Goal: Task Accomplishment & Management: Complete application form

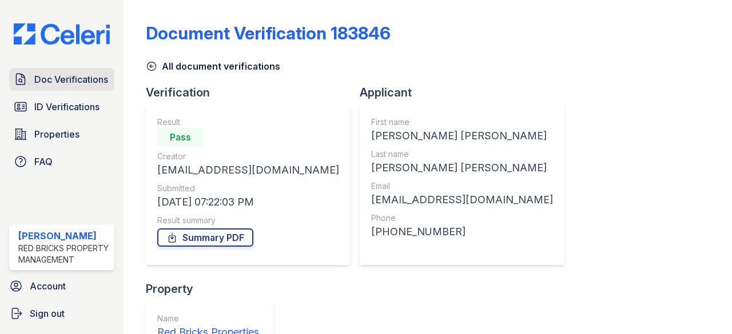
click at [57, 79] on span "Doc Verifications" at bounding box center [71, 80] width 74 height 14
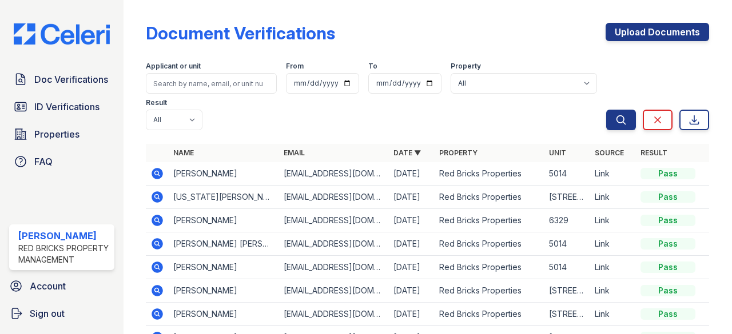
click at [155, 223] on icon at bounding box center [157, 220] width 11 height 11
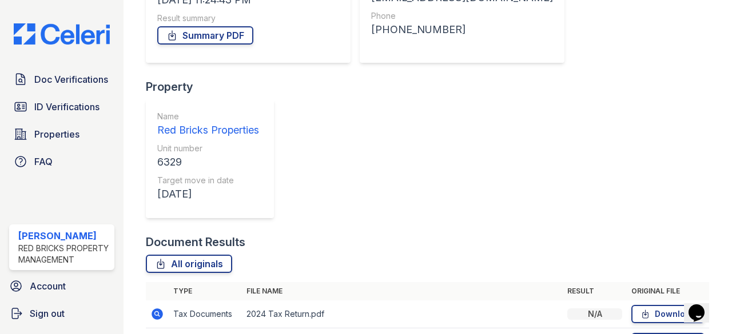
click at [675, 305] on link "Download" at bounding box center [667, 314] width 73 height 18
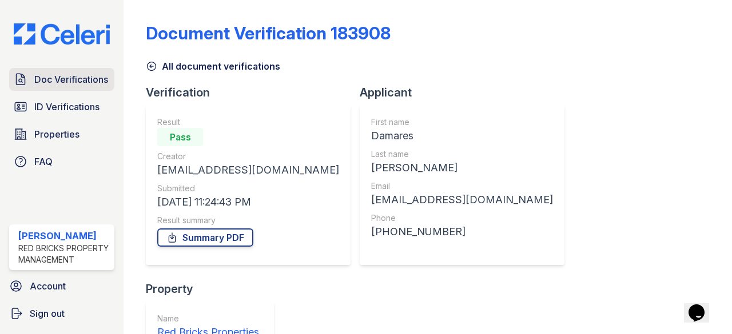
click at [81, 76] on span "Doc Verifications" at bounding box center [71, 80] width 74 height 14
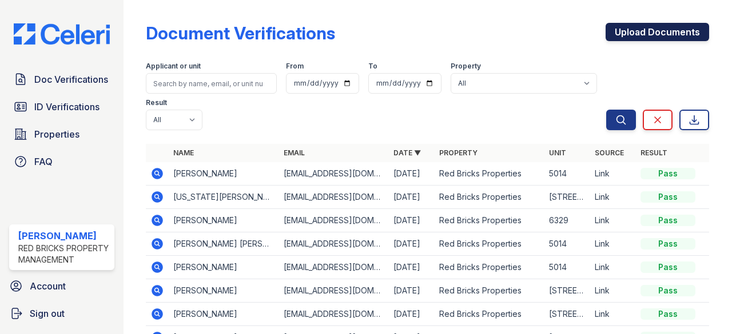
click at [619, 31] on link "Upload Documents" at bounding box center [656, 32] width 103 height 18
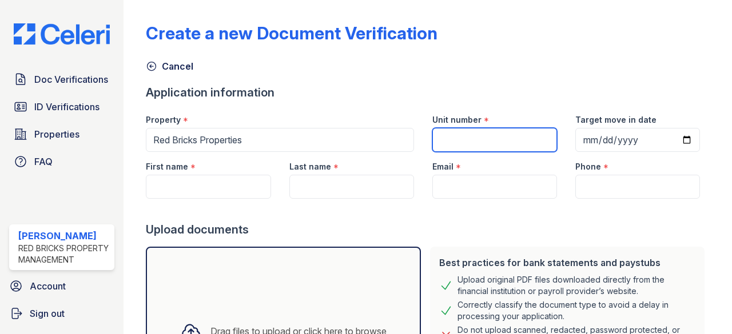
click at [450, 138] on input "Unit number" at bounding box center [494, 140] width 125 height 24
type input "1"
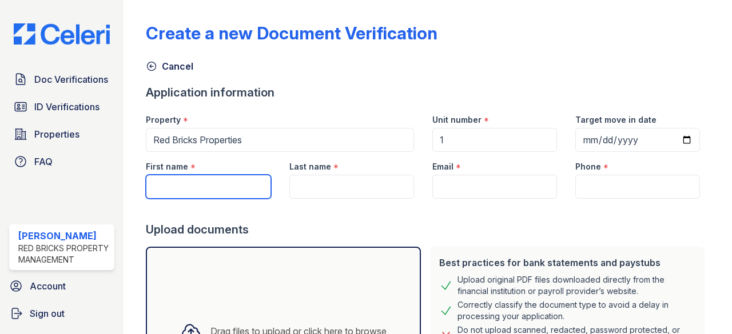
click at [240, 194] on input "First name" at bounding box center [208, 187] width 125 height 24
paste input "Sabrina Marks"
click at [200, 184] on input "Sabrina Marks" at bounding box center [208, 187] width 125 height 24
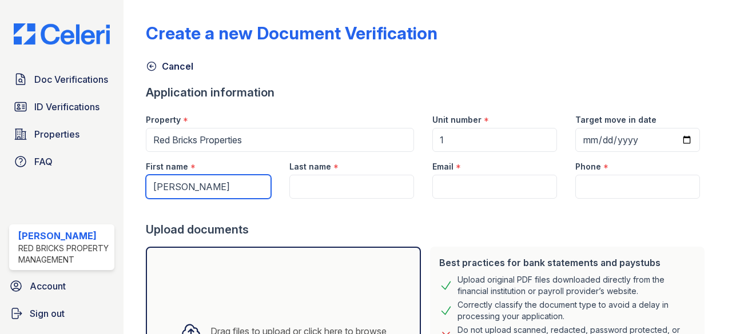
type input "Sabrina"
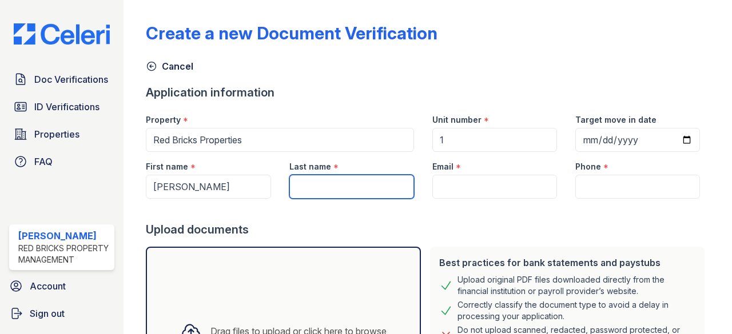
click at [293, 183] on input "Last name" at bounding box center [351, 187] width 125 height 24
paste input "Marks"
type input "Marks"
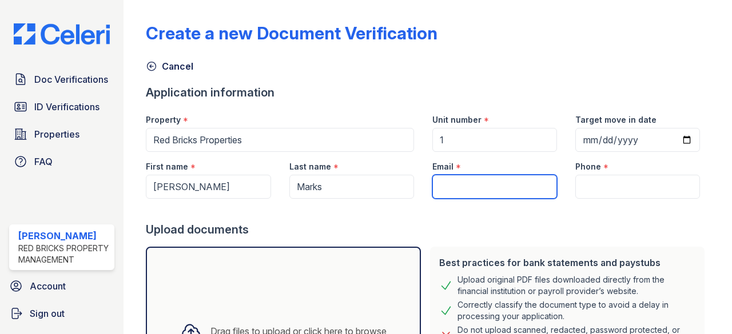
click at [457, 179] on input "Email" at bounding box center [494, 187] width 125 height 24
type input "rentals@redbricksre.com"
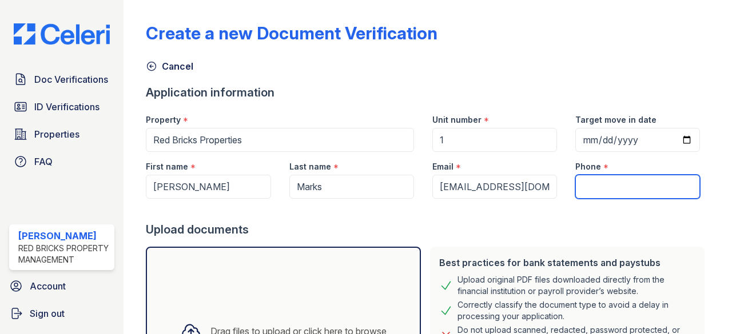
click at [608, 180] on input "Phone" at bounding box center [637, 187] width 125 height 24
type input "(980) 300-1514"
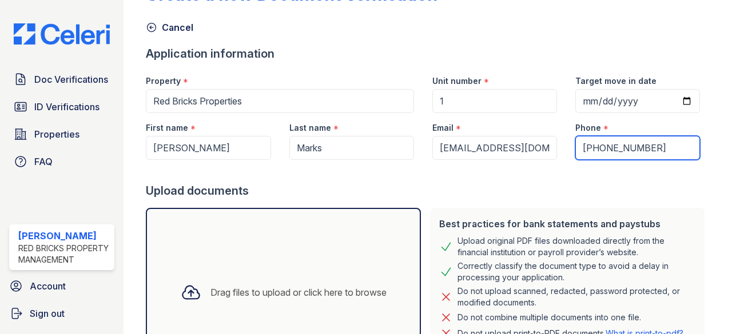
scroll to position [57, 0]
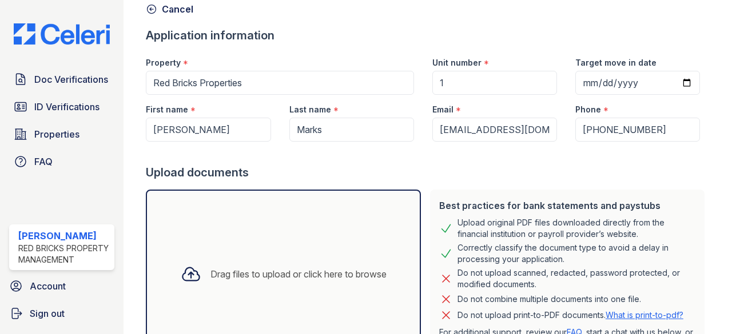
click at [340, 272] on div "Drag files to upload or click here to browse" at bounding box center [298, 275] width 176 height 14
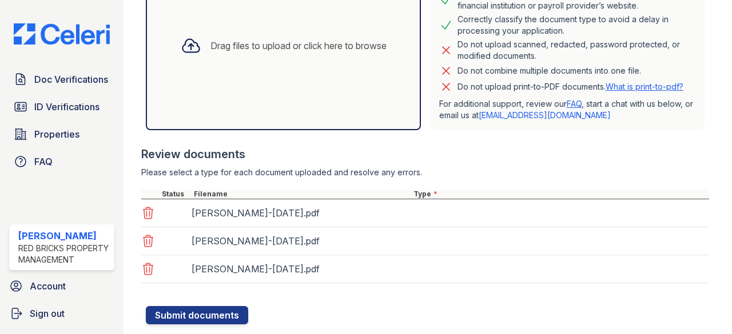
scroll to position [313, 0]
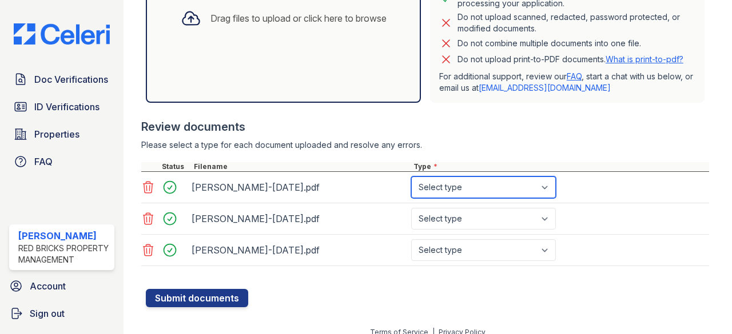
click at [452, 181] on select "Select type Paystub Bank Statement Offer Letter Tax Documents Benefit Award Let…" at bounding box center [483, 188] width 145 height 22
select select "paystub"
click at [411, 177] on select "Select type Paystub Bank Statement Offer Letter Tax Documents Benefit Award Let…" at bounding box center [483, 188] width 145 height 22
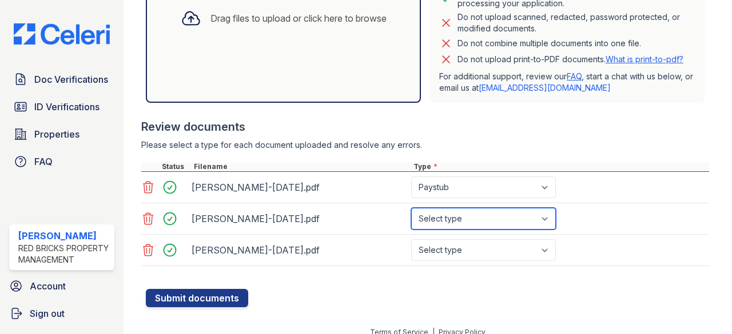
click at [443, 219] on select "Select type Paystub Bank Statement Offer Letter Tax Documents Benefit Award Let…" at bounding box center [483, 219] width 145 height 22
select select "paystub"
click at [411, 208] on select "Select type Paystub Bank Statement Offer Letter Tax Documents Benefit Award Let…" at bounding box center [483, 219] width 145 height 22
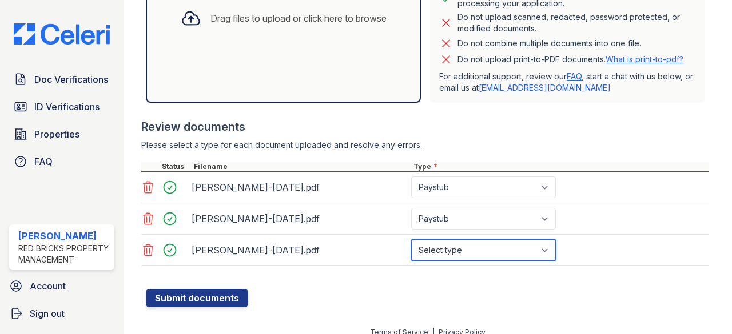
click at [459, 249] on select "Select type Paystub Bank Statement Offer Letter Tax Documents Benefit Award Let…" at bounding box center [483, 251] width 145 height 22
select select "paystub"
click at [411, 240] on select "Select type Paystub Bank Statement Offer Letter Tax Documents Benefit Award Let…" at bounding box center [483, 251] width 145 height 22
click at [488, 285] on div at bounding box center [427, 283] width 563 height 11
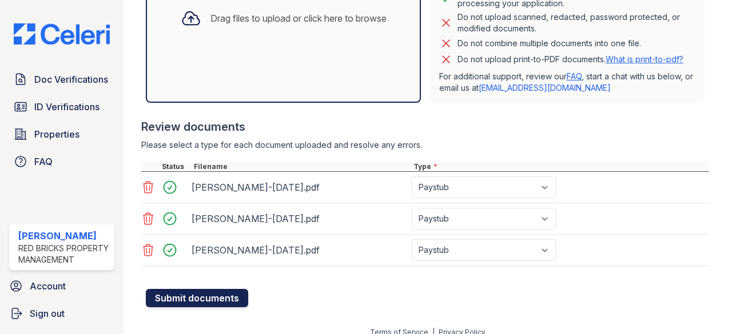
click at [178, 294] on button "Submit documents" at bounding box center [197, 298] width 102 height 18
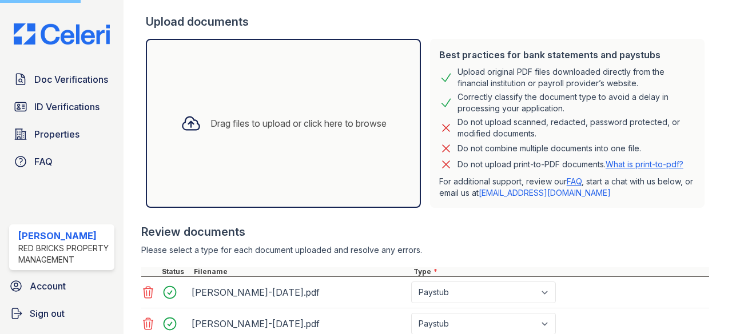
scroll to position [0, 0]
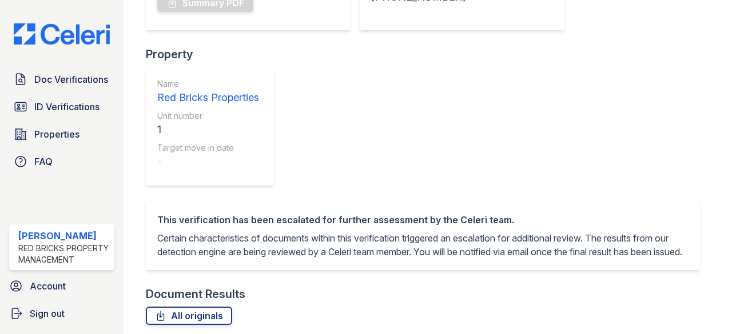
scroll to position [245, 0]
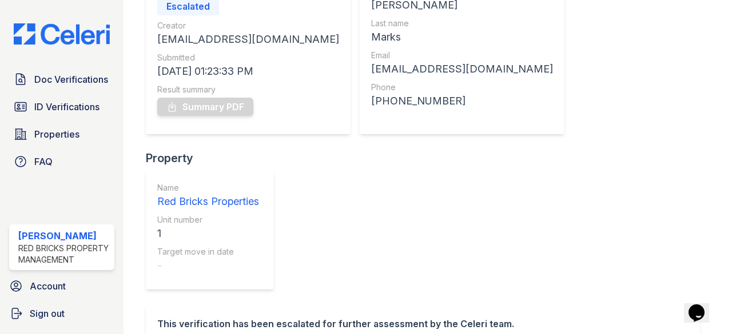
scroll to position [130, 0]
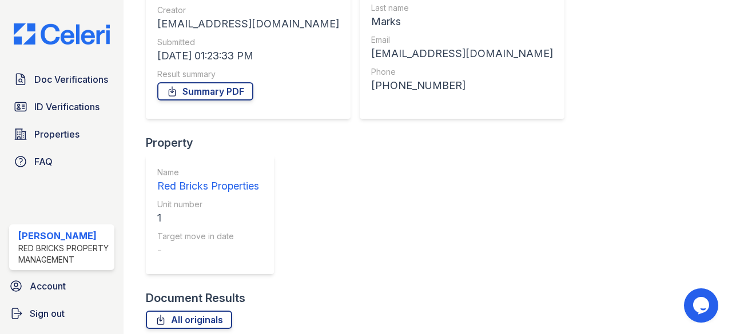
scroll to position [146, 0]
click at [221, 86] on link "Summary PDF" at bounding box center [205, 91] width 96 height 18
